Goal: Use online tool/utility: Use online tool/utility

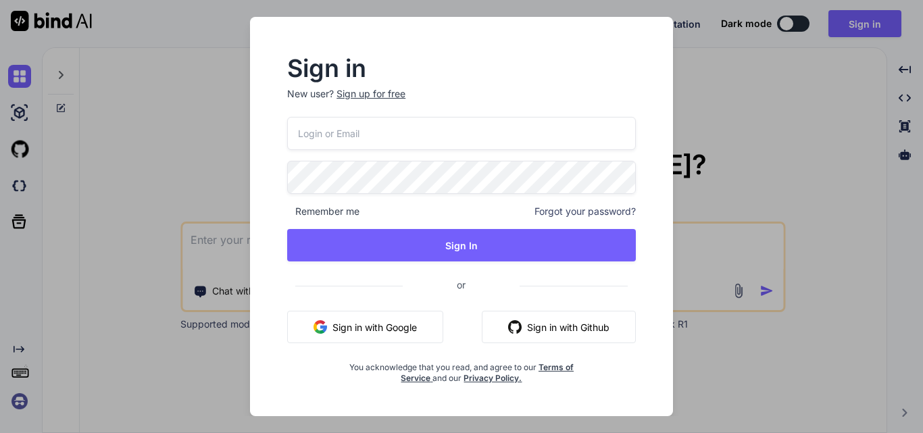
click at [405, 122] on input "email" at bounding box center [461, 133] width 349 height 33
type input "[EMAIL_ADDRESS][DOMAIN_NAME]"
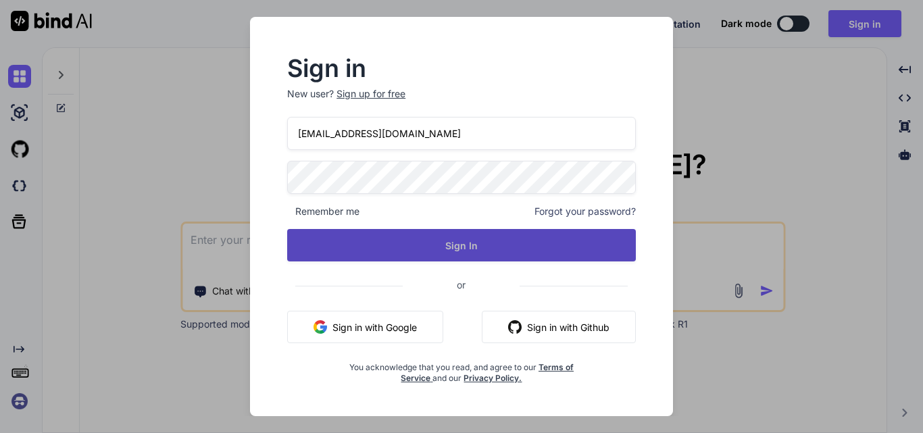
click at [443, 251] on button "Sign In" at bounding box center [461, 245] width 349 height 32
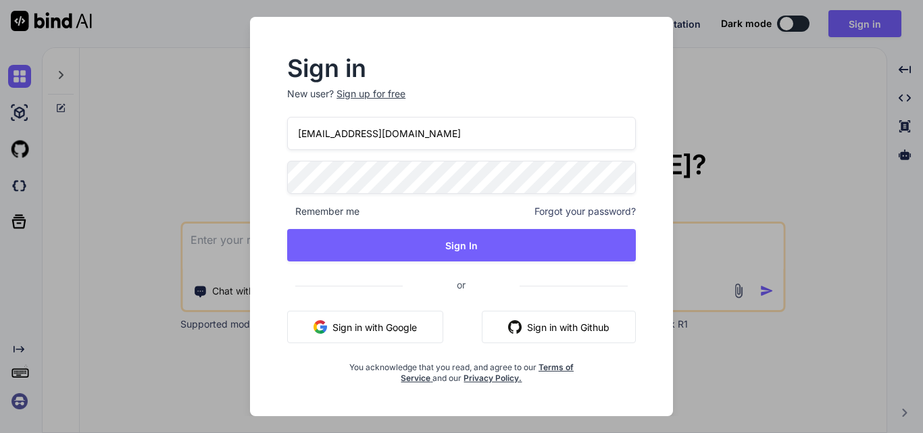
click at [241, 178] on div "Sign in New user? Sign up for free [EMAIL_ADDRESS][DOMAIN_NAME] Remember me For…" at bounding box center [462, 216] width 462 height 399
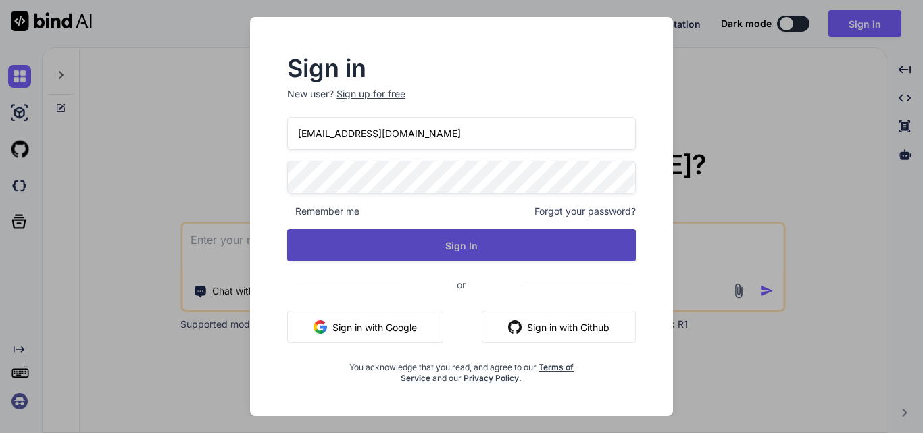
click at [417, 235] on button "Sign In" at bounding box center [461, 245] width 349 height 32
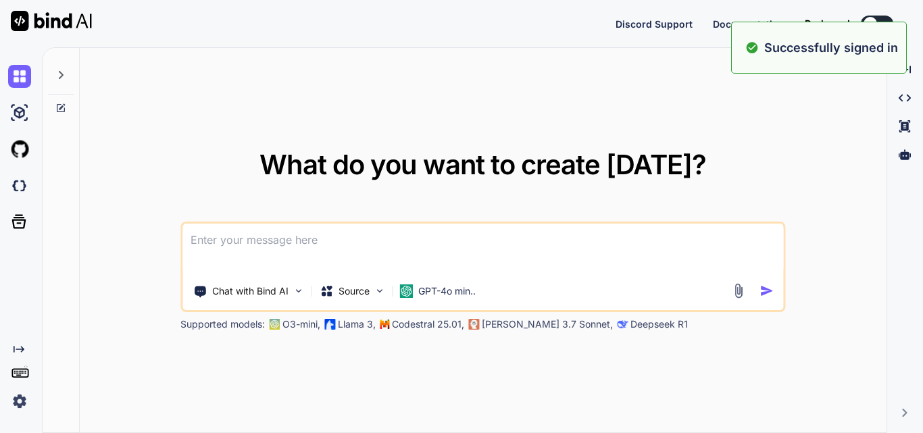
click at [330, 240] on textarea at bounding box center [482, 249] width 601 height 50
paste textarea "alter table UploadDocuments add column IsPatientView bit"
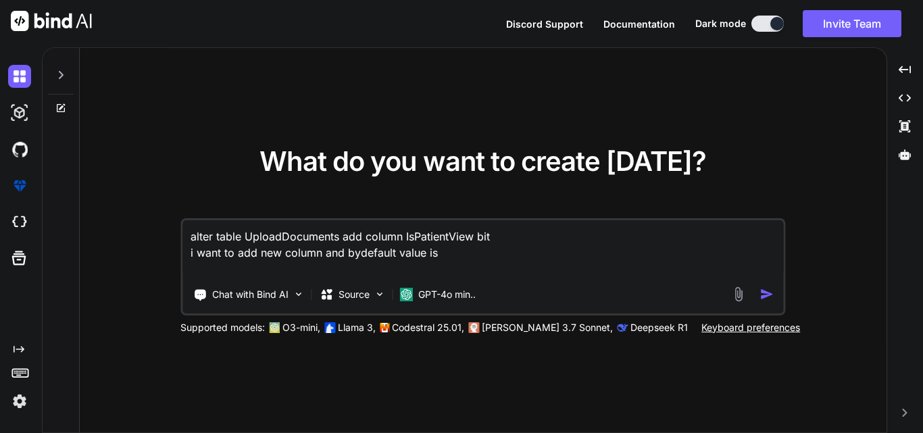
type textarea "alter table UploadDocuments add column IsPatientView bit i want to add new colu…"
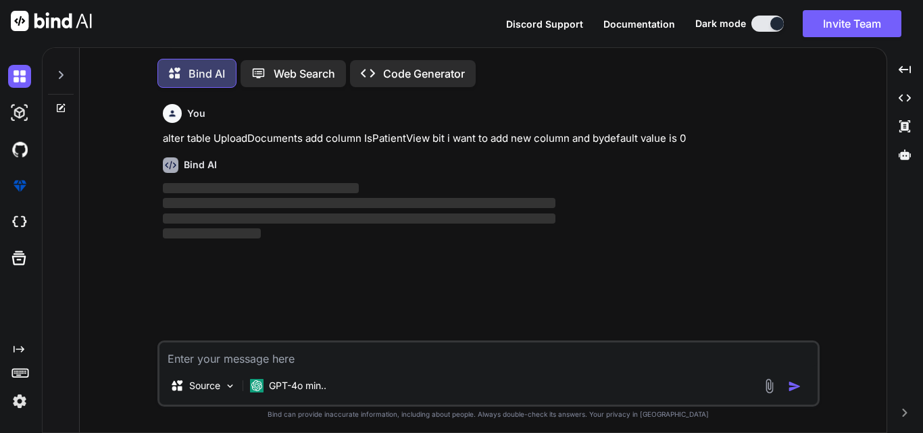
scroll to position [7, 0]
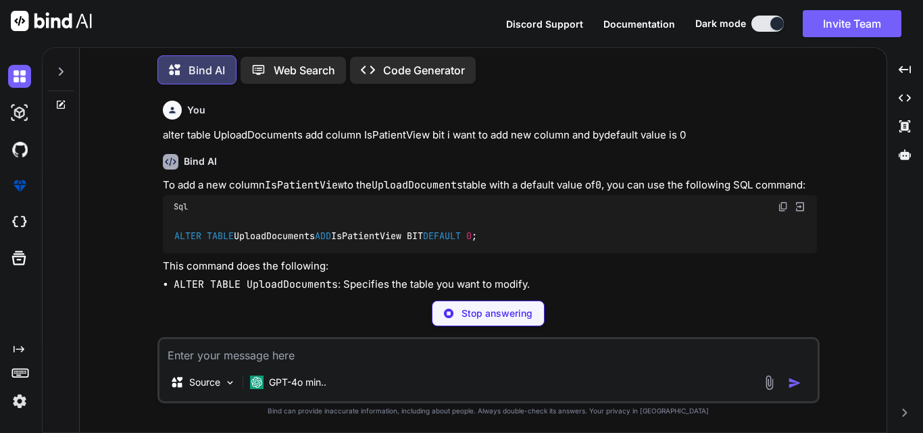
click at [779, 212] on img at bounding box center [783, 206] width 11 height 11
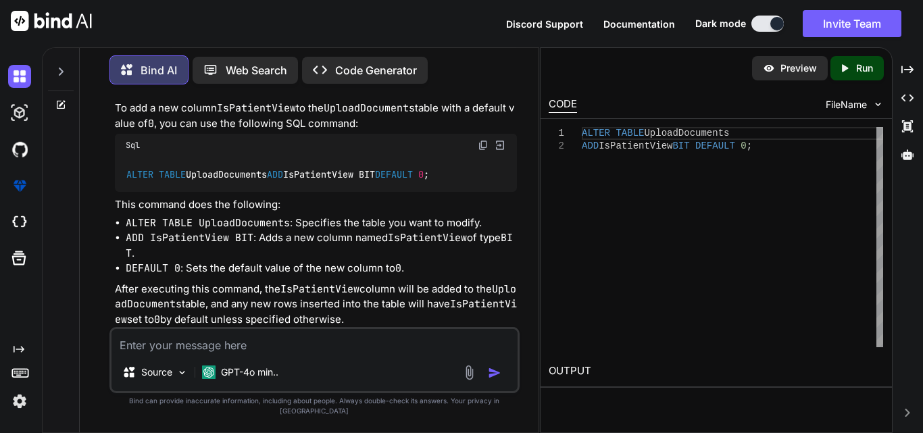
scroll to position [118, 0]
